Goal: Navigation & Orientation: Go to known website

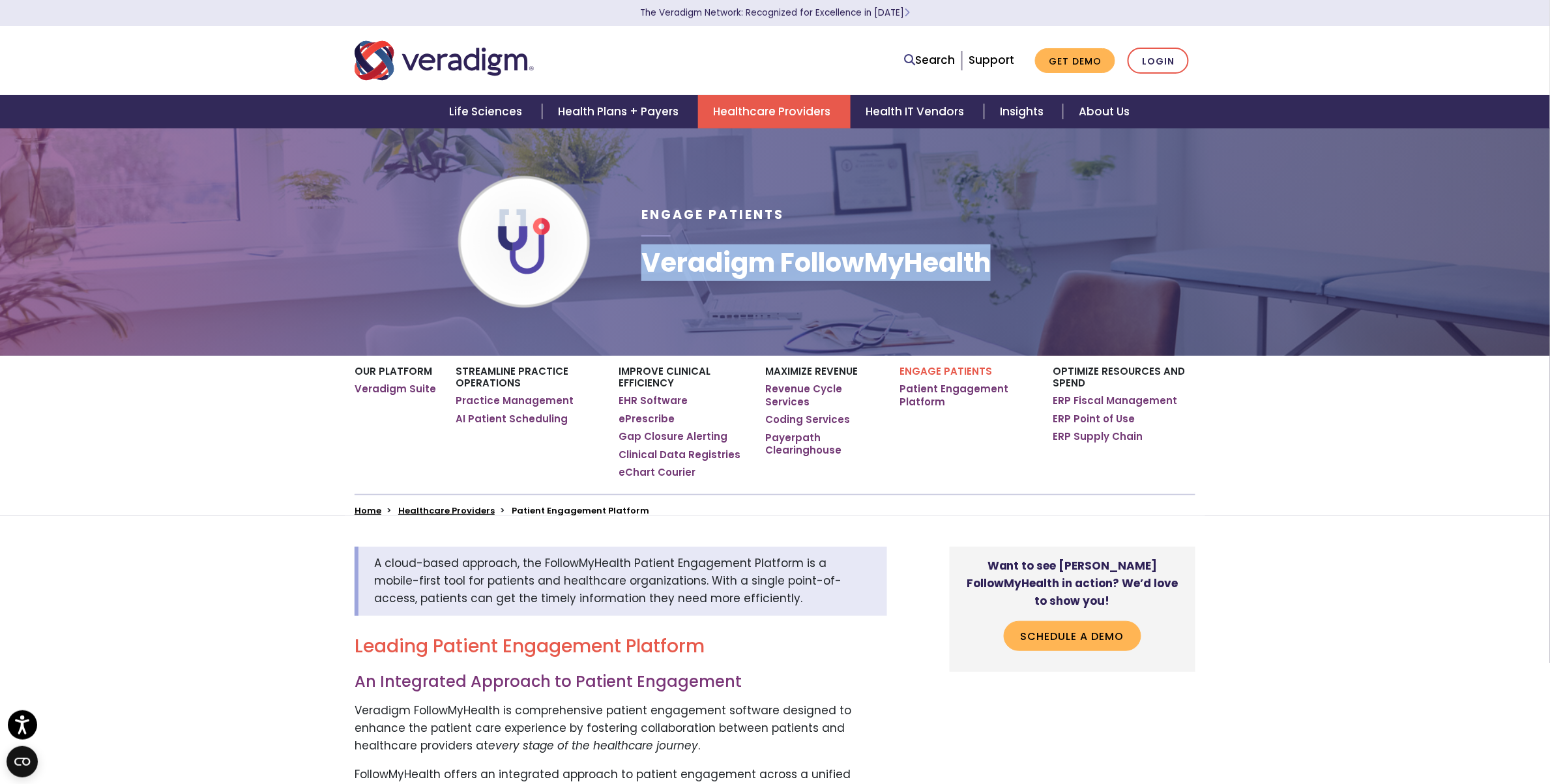
drag, startPoint x: 644, startPoint y: 269, endPoint x: 996, endPoint y: 277, distance: 352.1
click at [991, 277] on h1 "Veradigm FollowMyHealth" at bounding box center [816, 263] width 350 height 31
click at [1282, 486] on div "Our Platform Veradigm Suite Streamline Practice Operations Practice Management …" at bounding box center [775, 435] width 1550 height 160
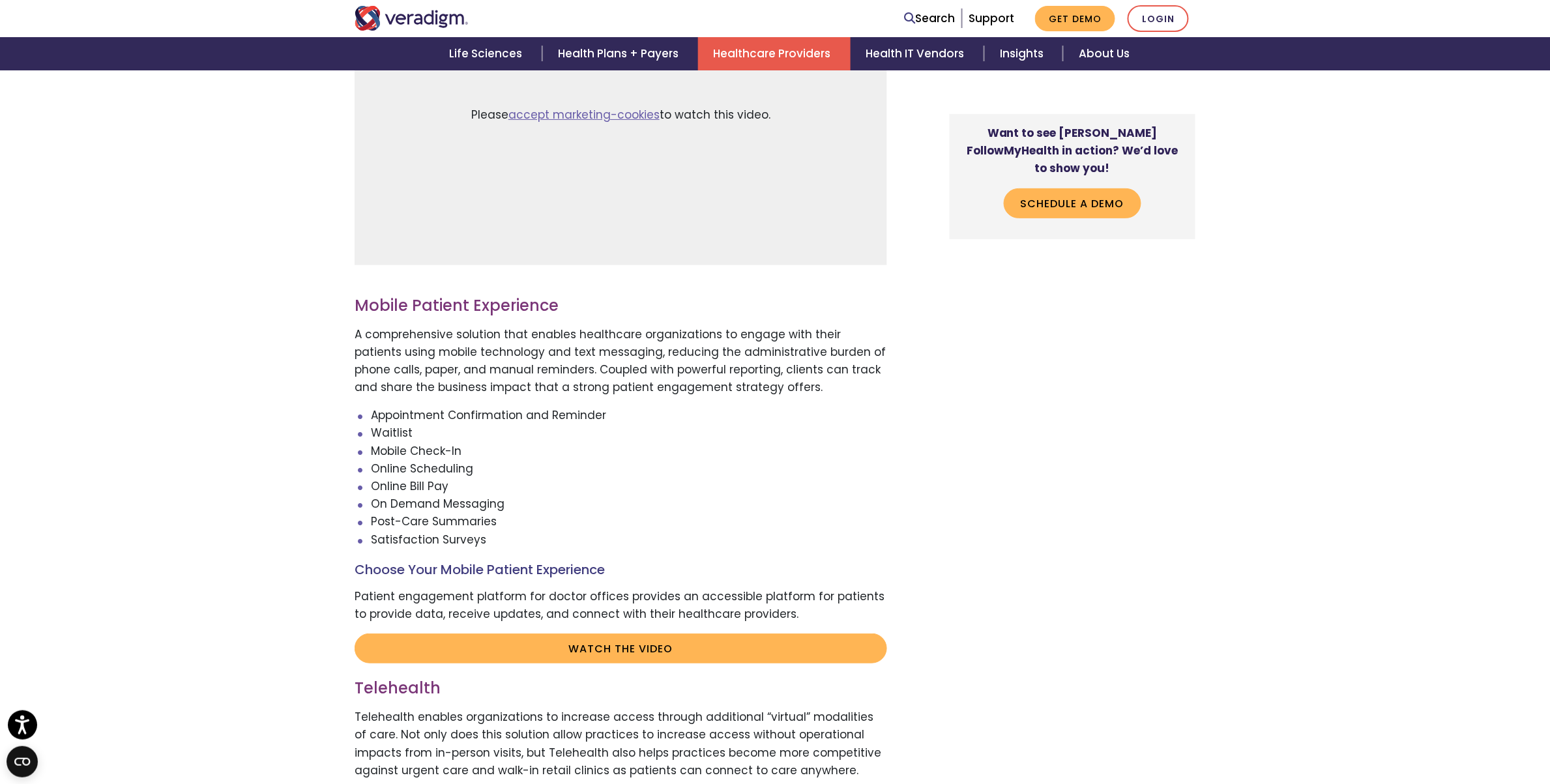
scroll to position [2282, 0]
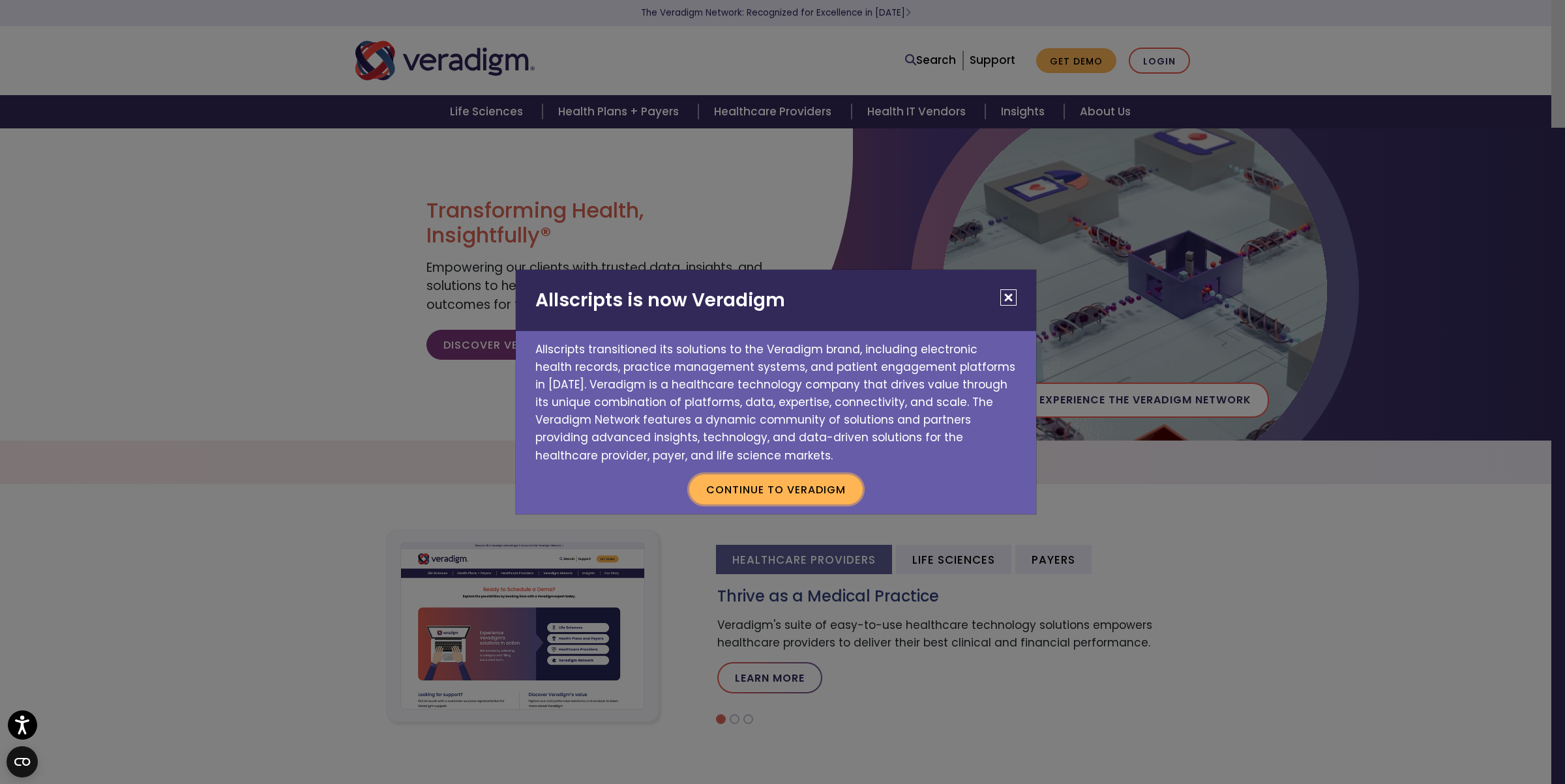
click at [742, 486] on button "Continue to Veradigm" at bounding box center [776, 489] width 173 height 30
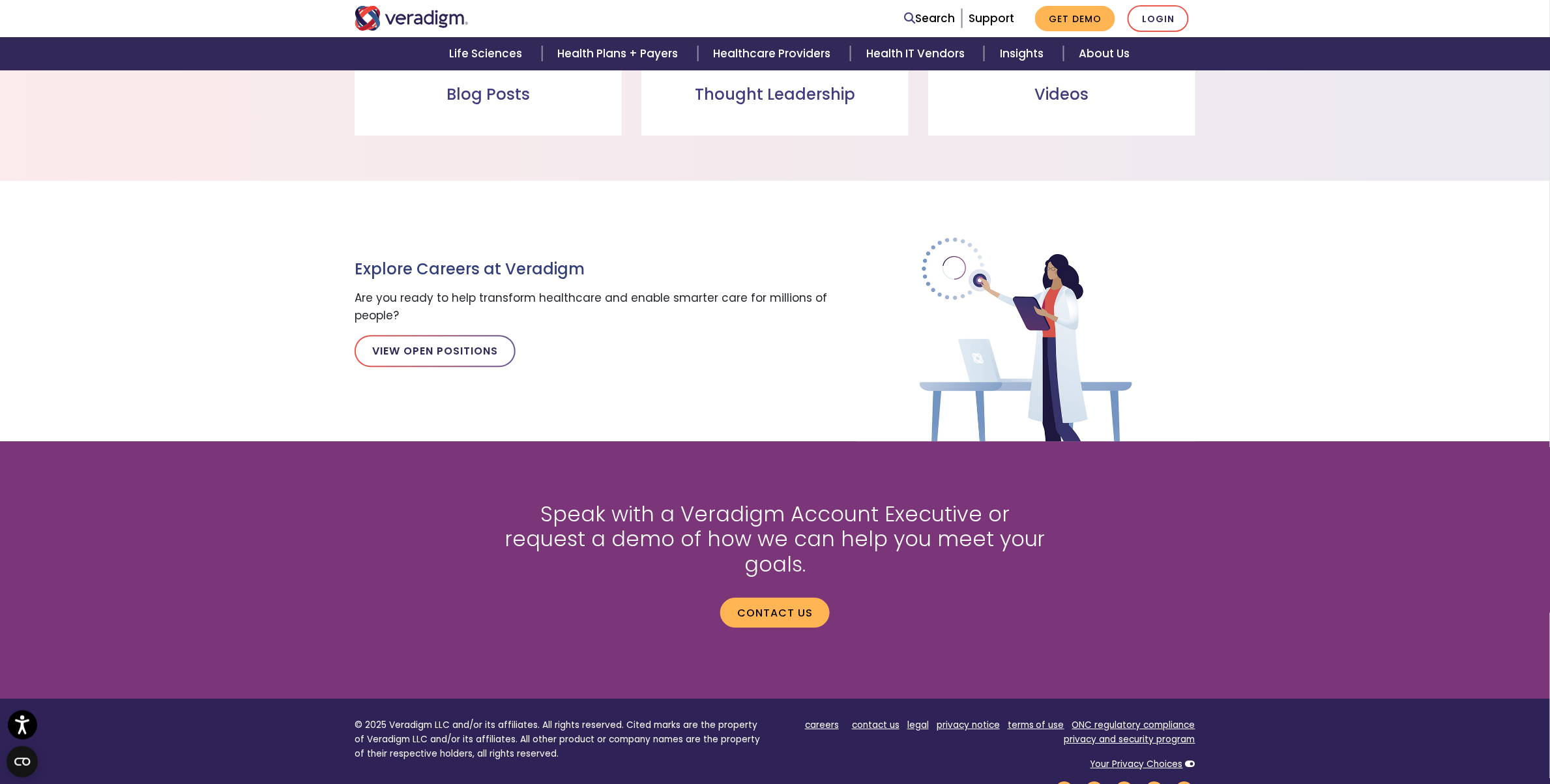
scroll to position [1467, 0]
